Goal: Information Seeking & Learning: Check status

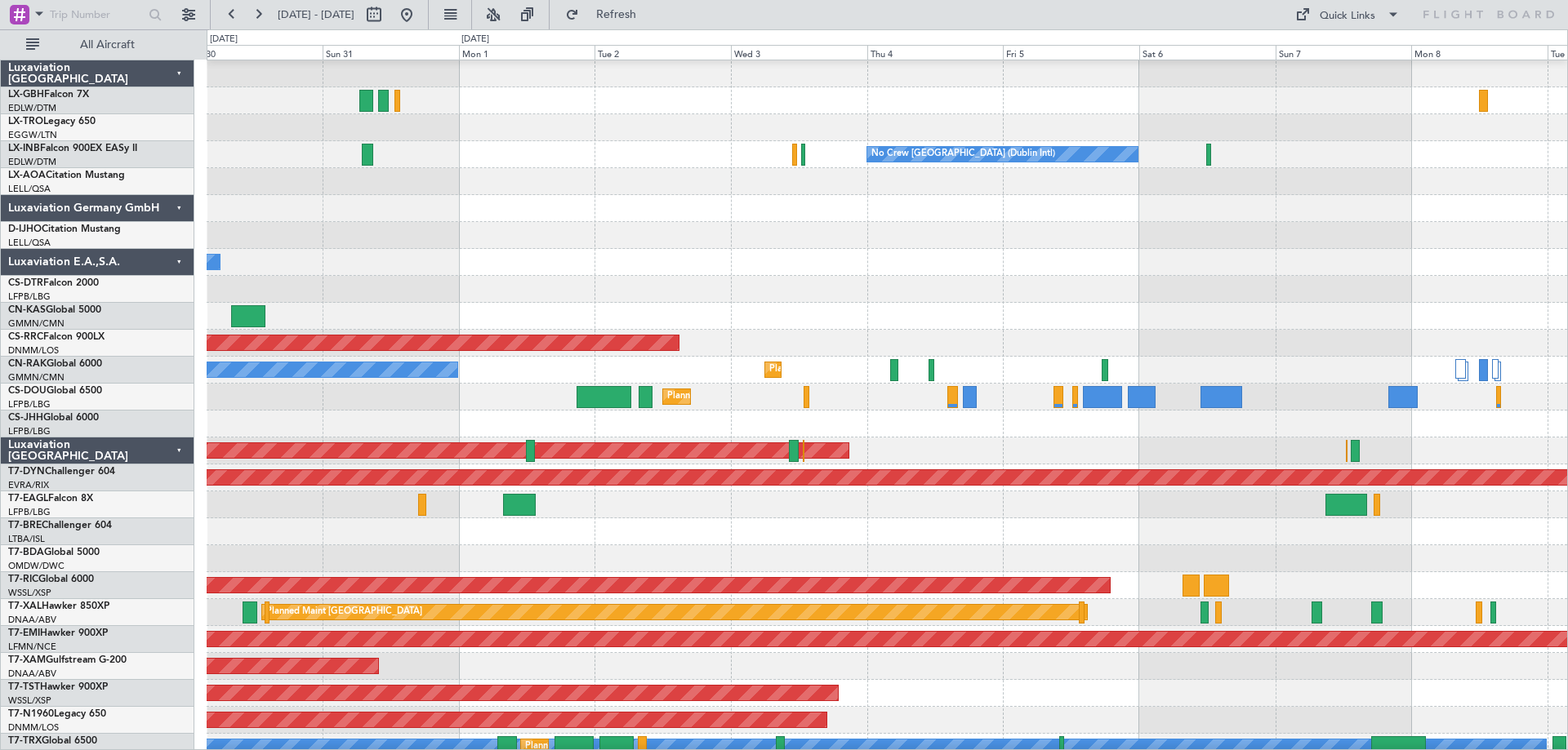
scroll to position [26, 0]
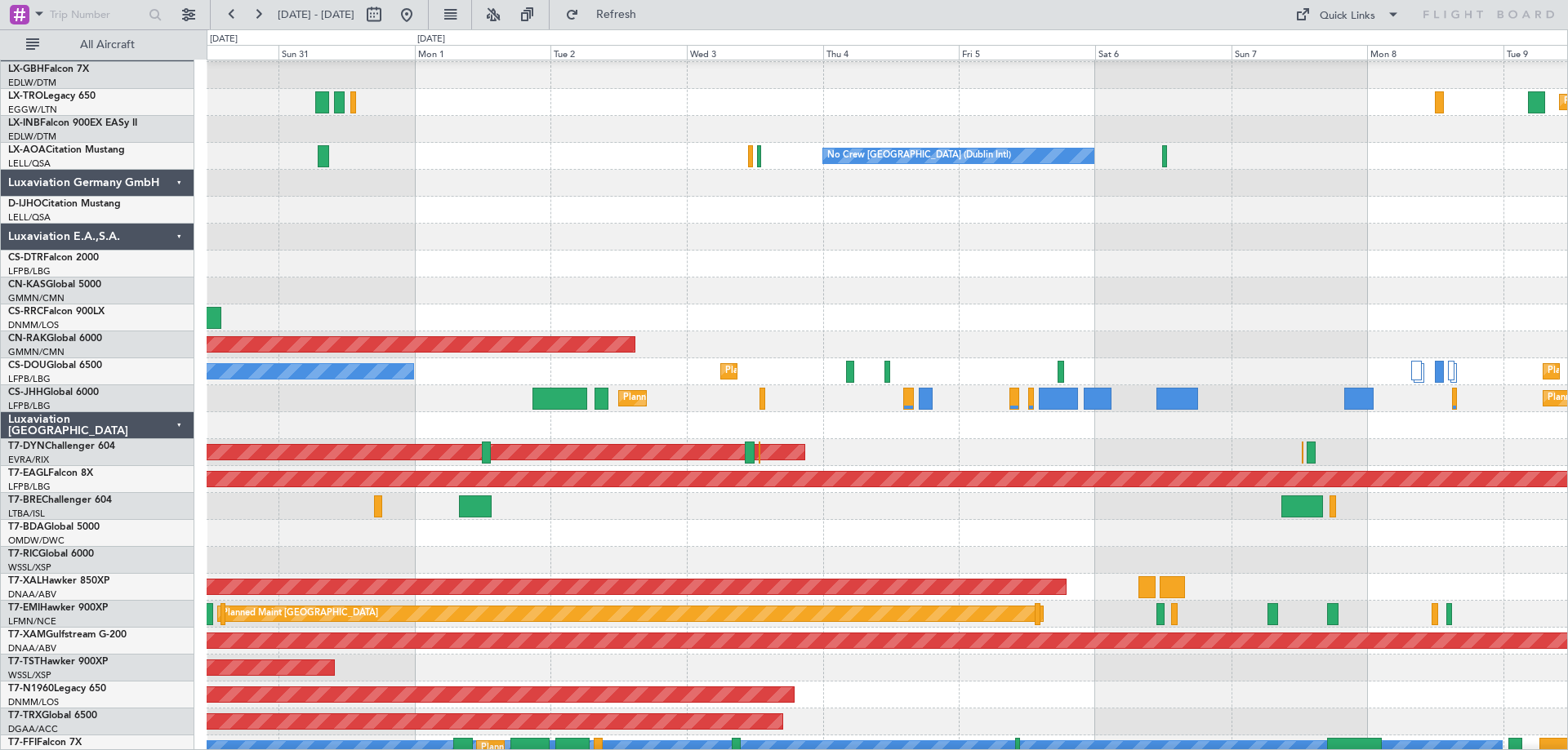
click at [852, 113] on div "Planned Maint Dusseldorf" at bounding box center [887, 102] width 1361 height 27
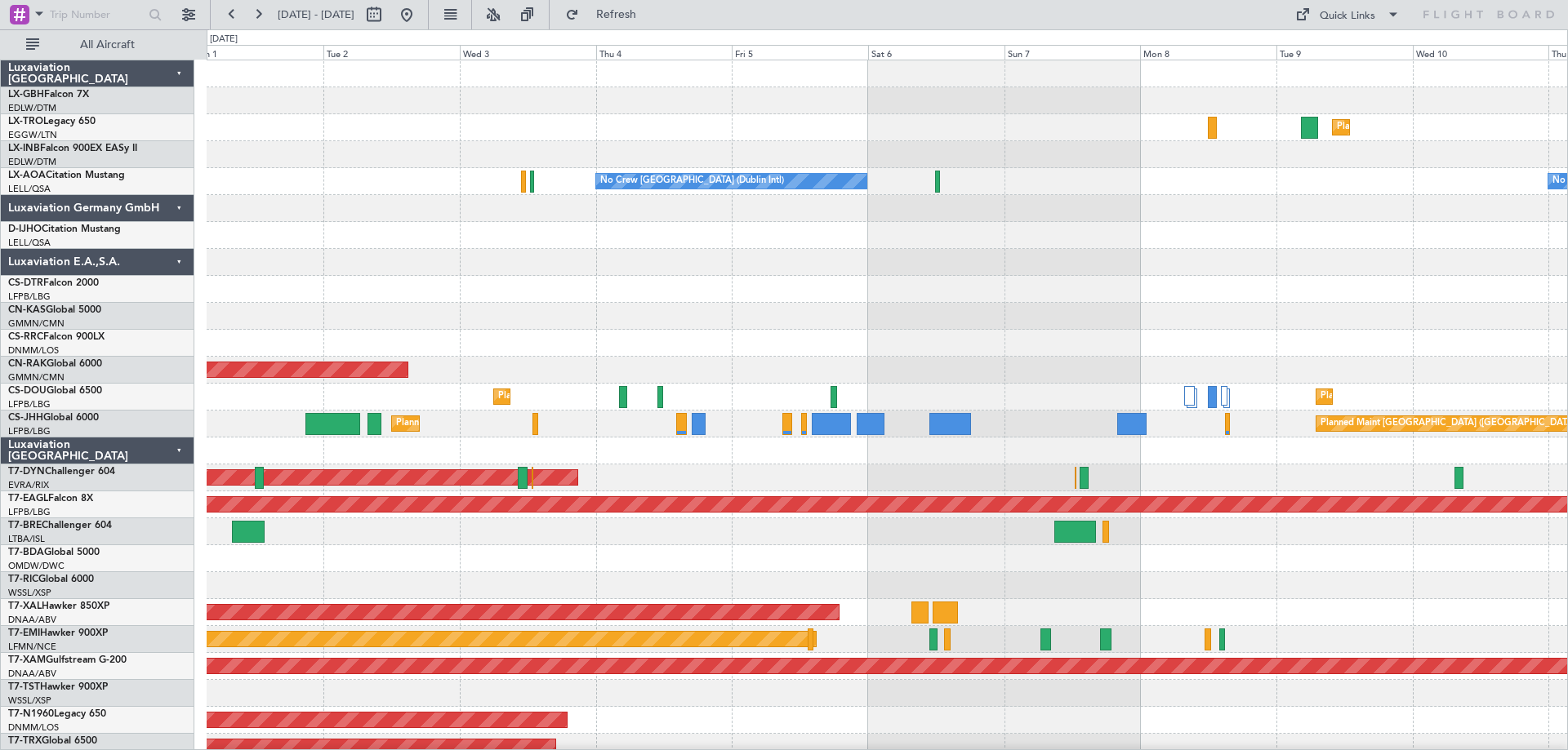
scroll to position [0, 0]
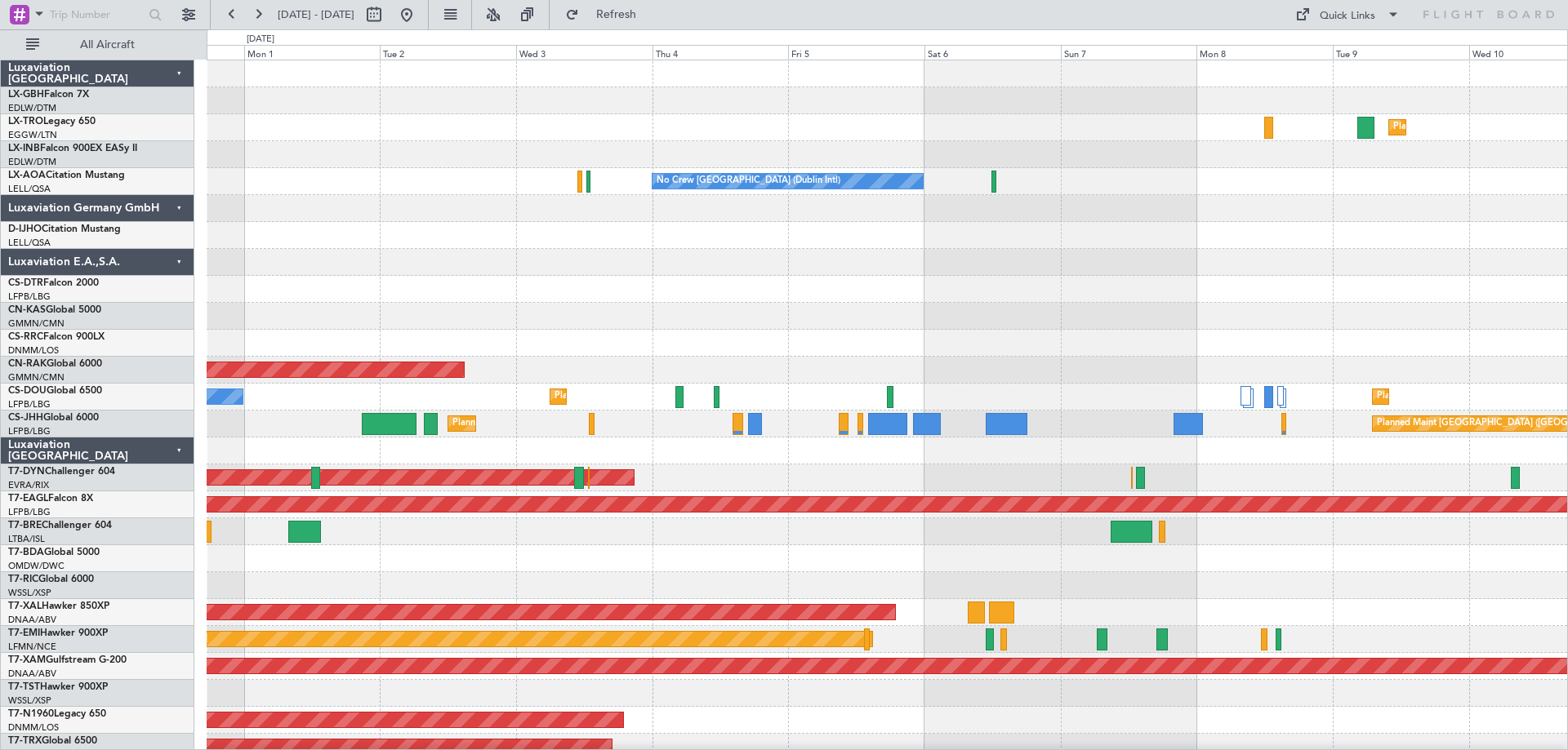
click at [1065, 185] on div "No Crew [GEOGRAPHIC_DATA] (Dublin Intl) No Crew Sabadell" at bounding box center [887, 181] width 1361 height 27
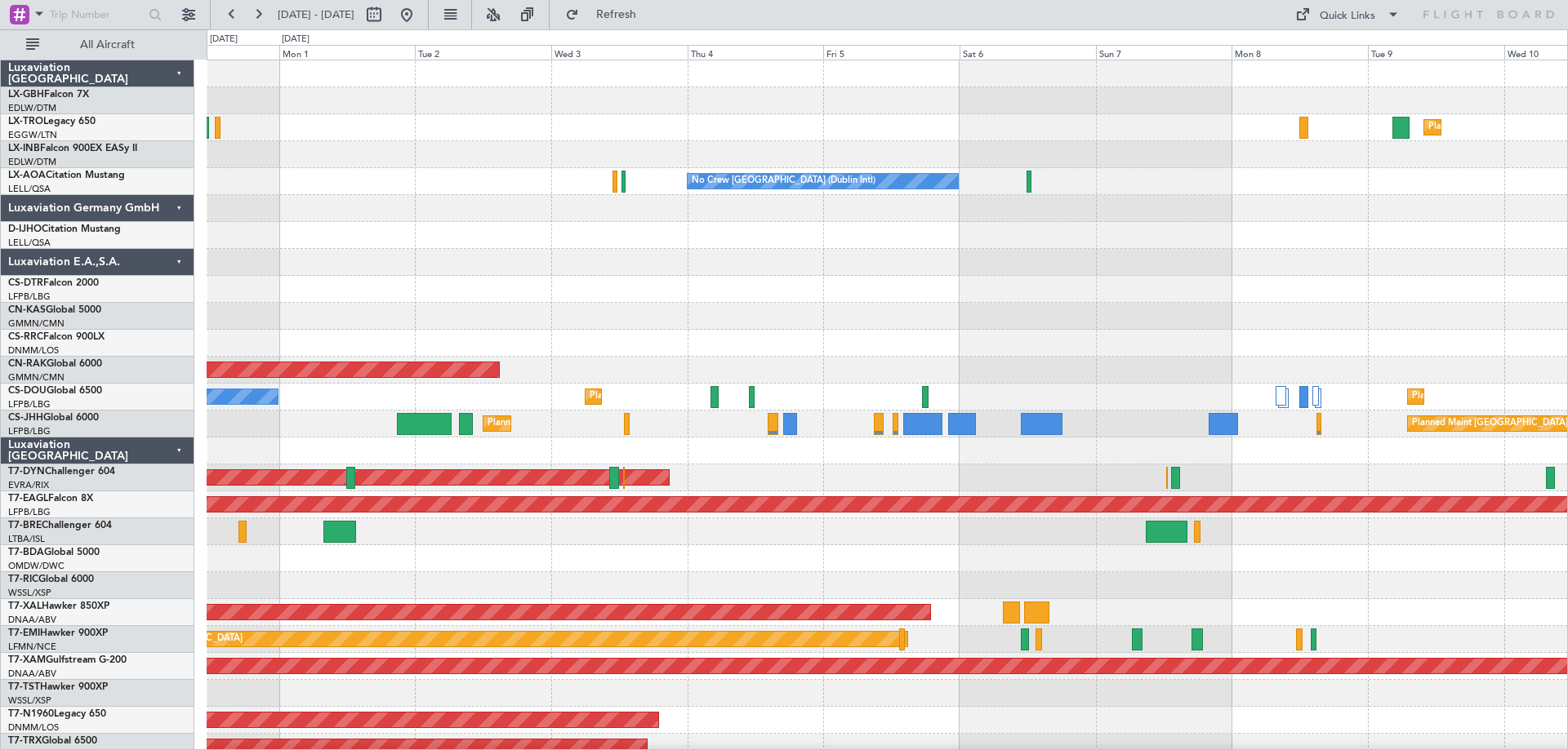
click at [1100, 242] on div at bounding box center [887, 235] width 1361 height 27
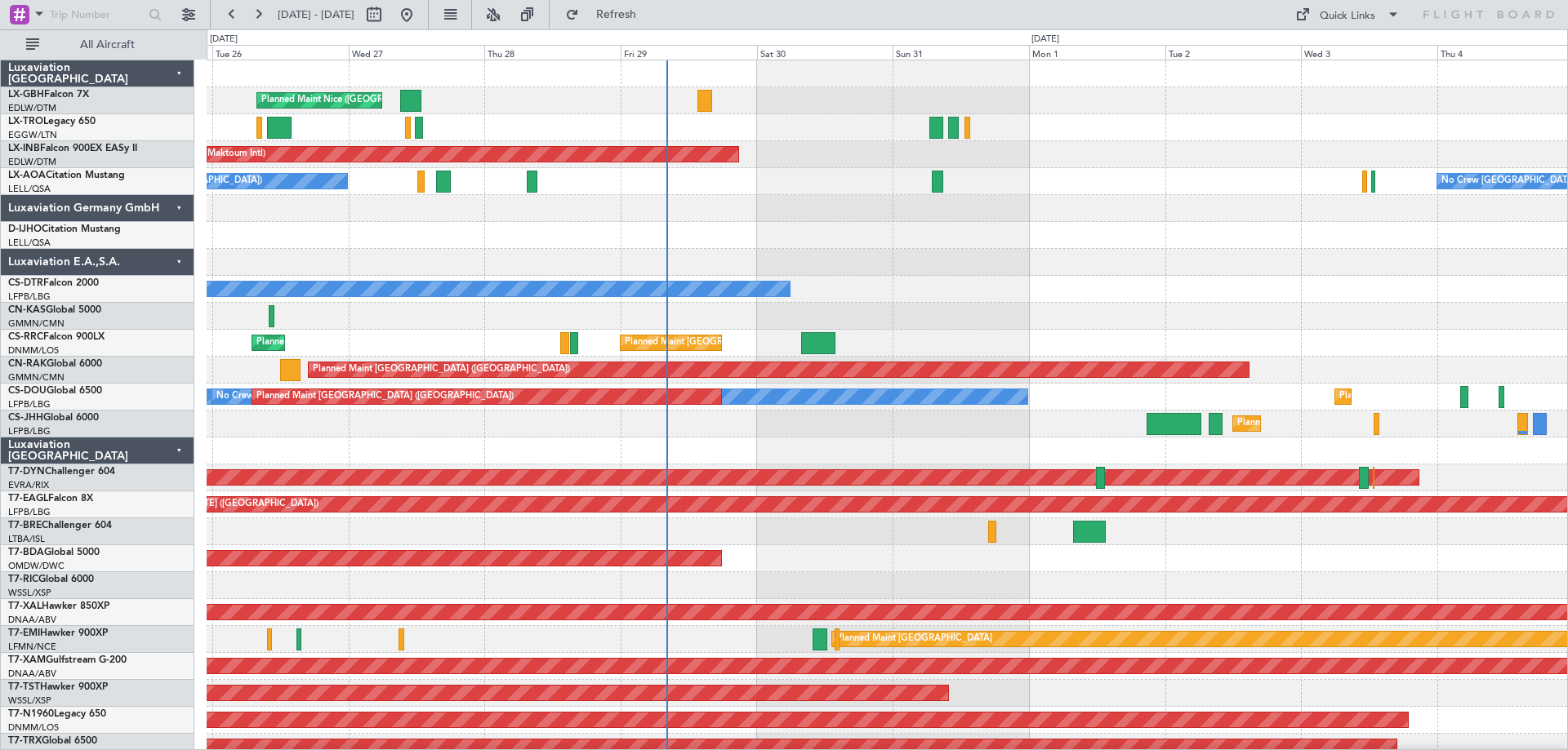
click at [935, 217] on div at bounding box center [887, 208] width 1361 height 27
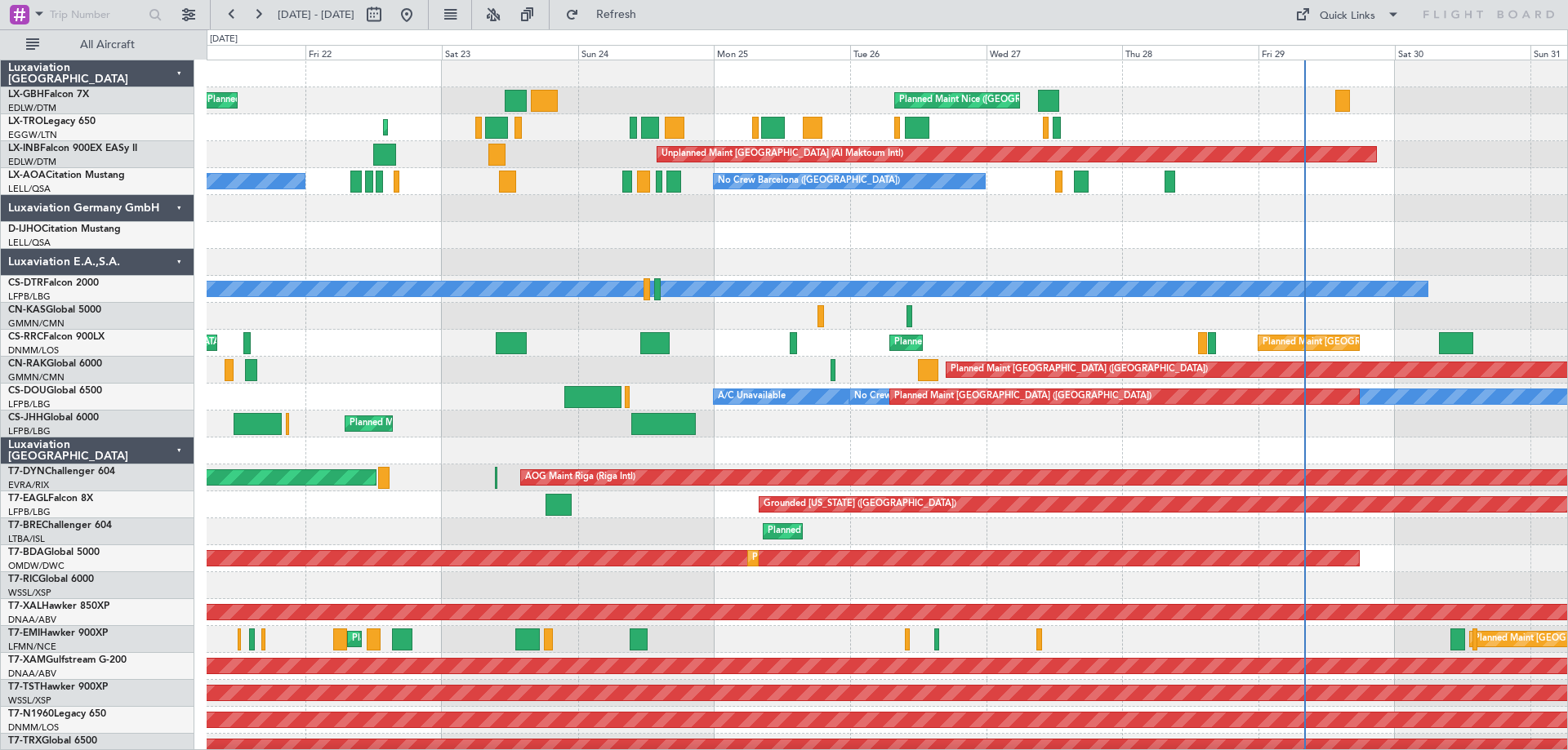
click at [1100, 233] on div at bounding box center [887, 235] width 1361 height 27
